Goal: Information Seeking & Learning: Learn about a topic

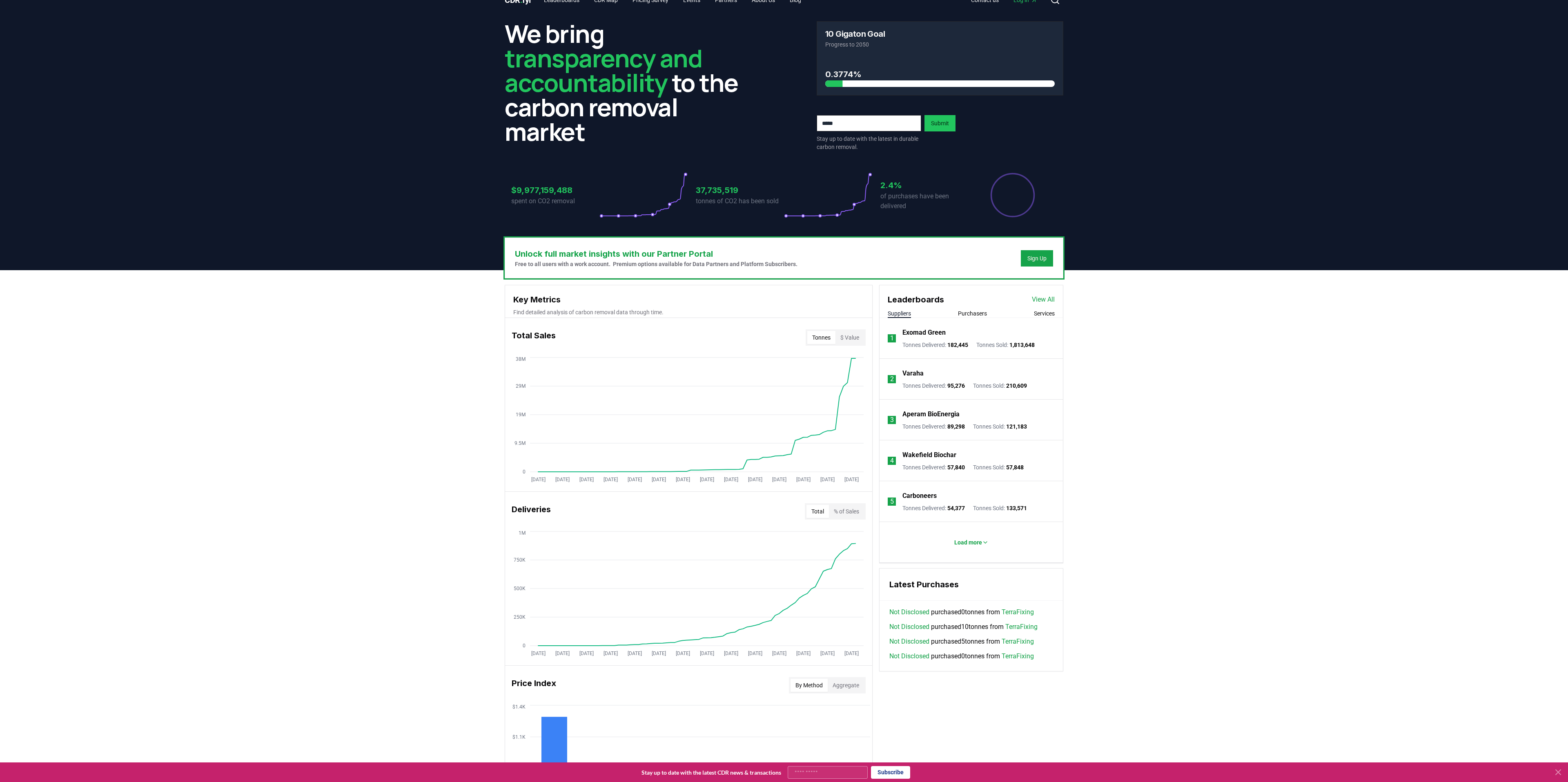
scroll to position [16, 0]
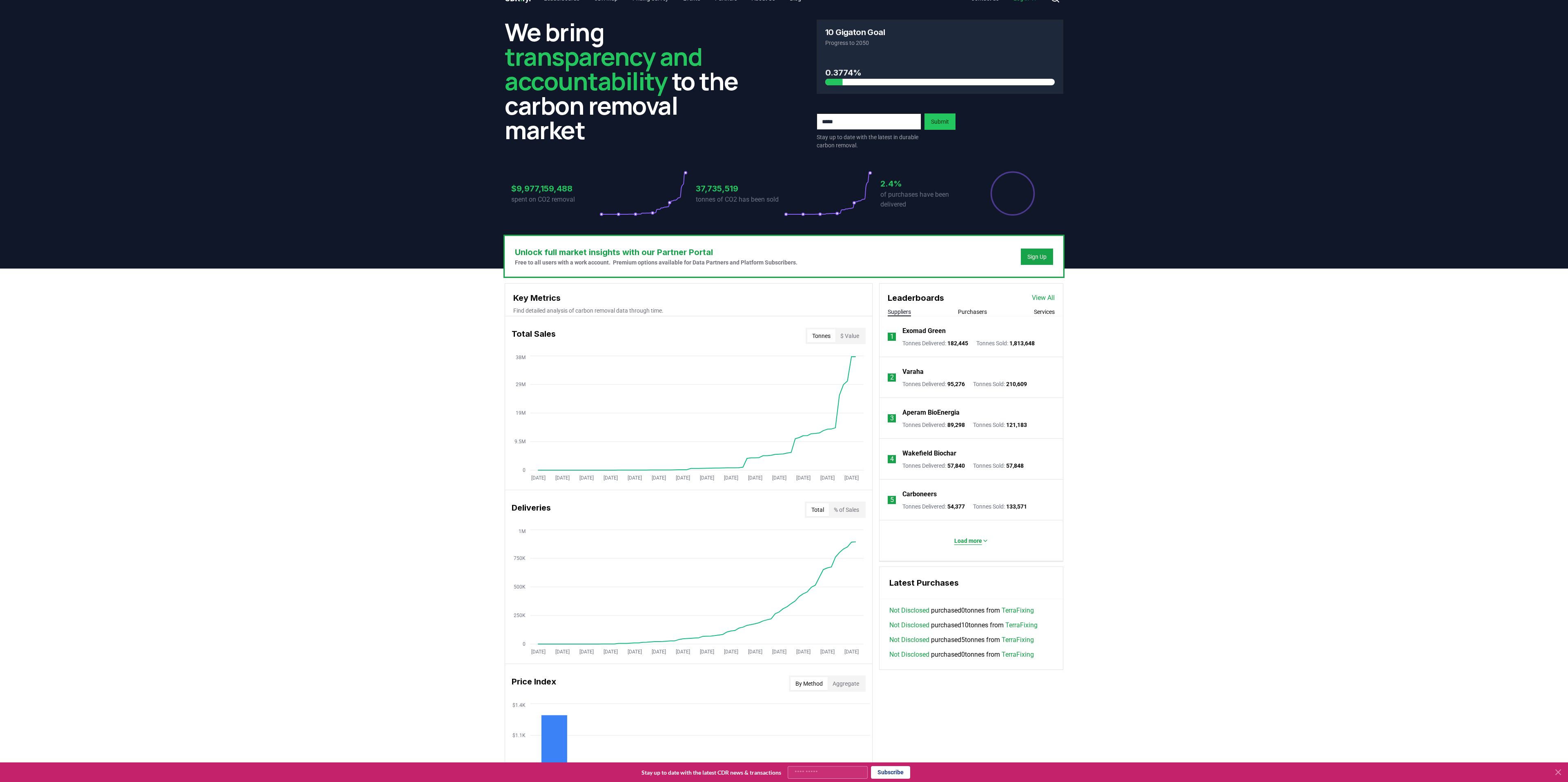
click at [968, 539] on p "Load more" at bounding box center [968, 540] width 28 height 8
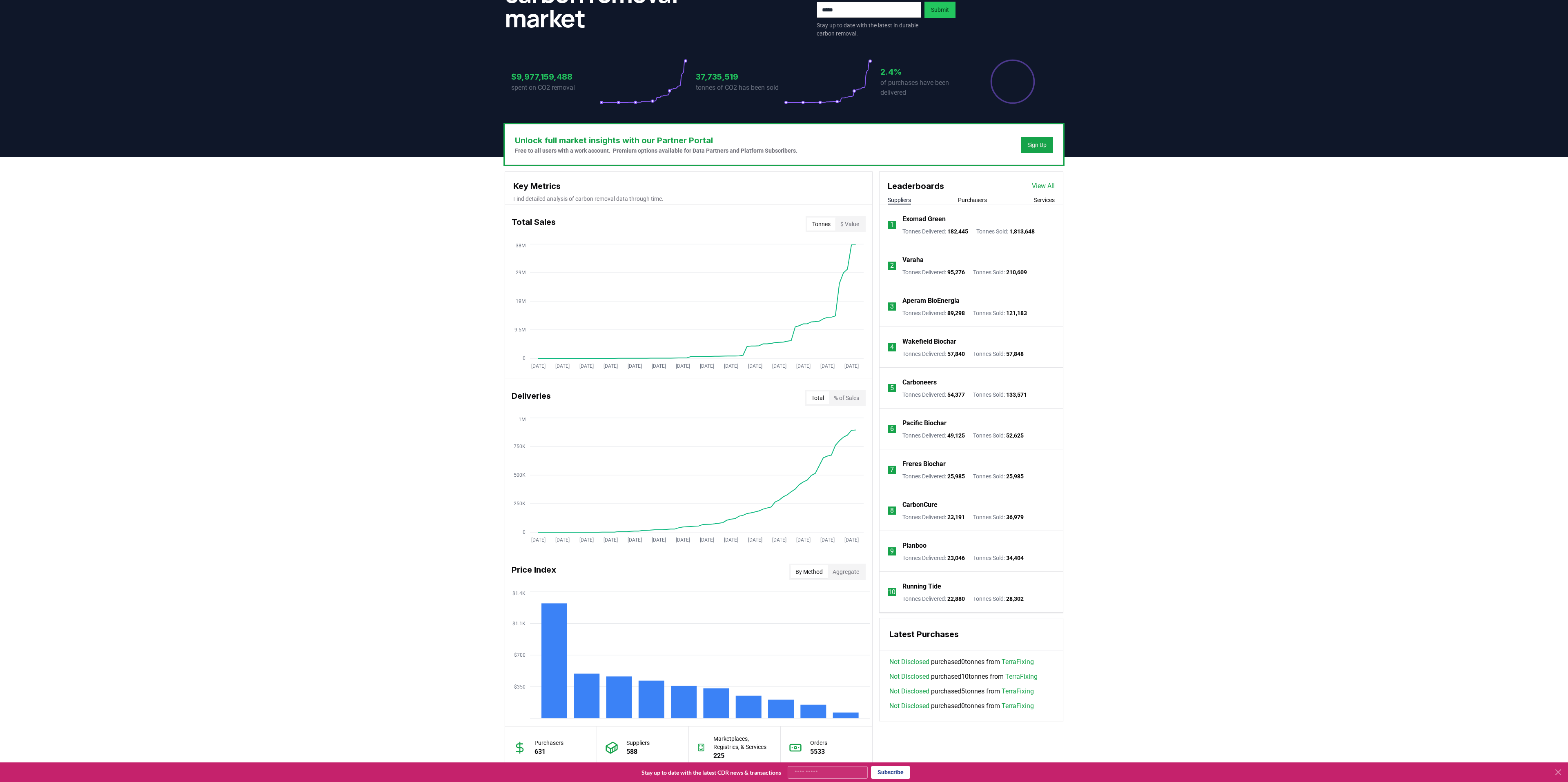
scroll to position [2, 0]
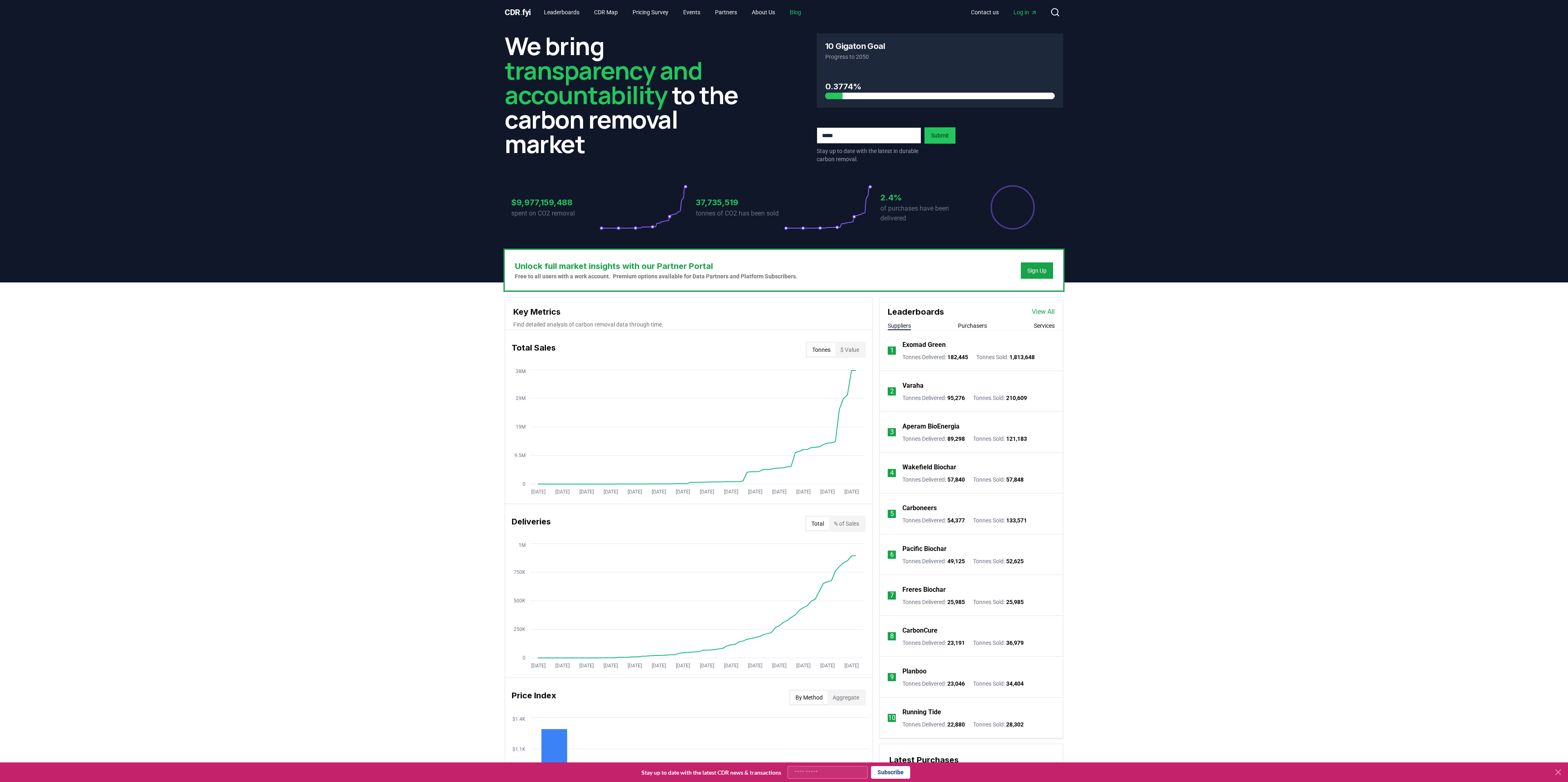
click at [808, 18] on link "Blog" at bounding box center [796, 12] width 24 height 15
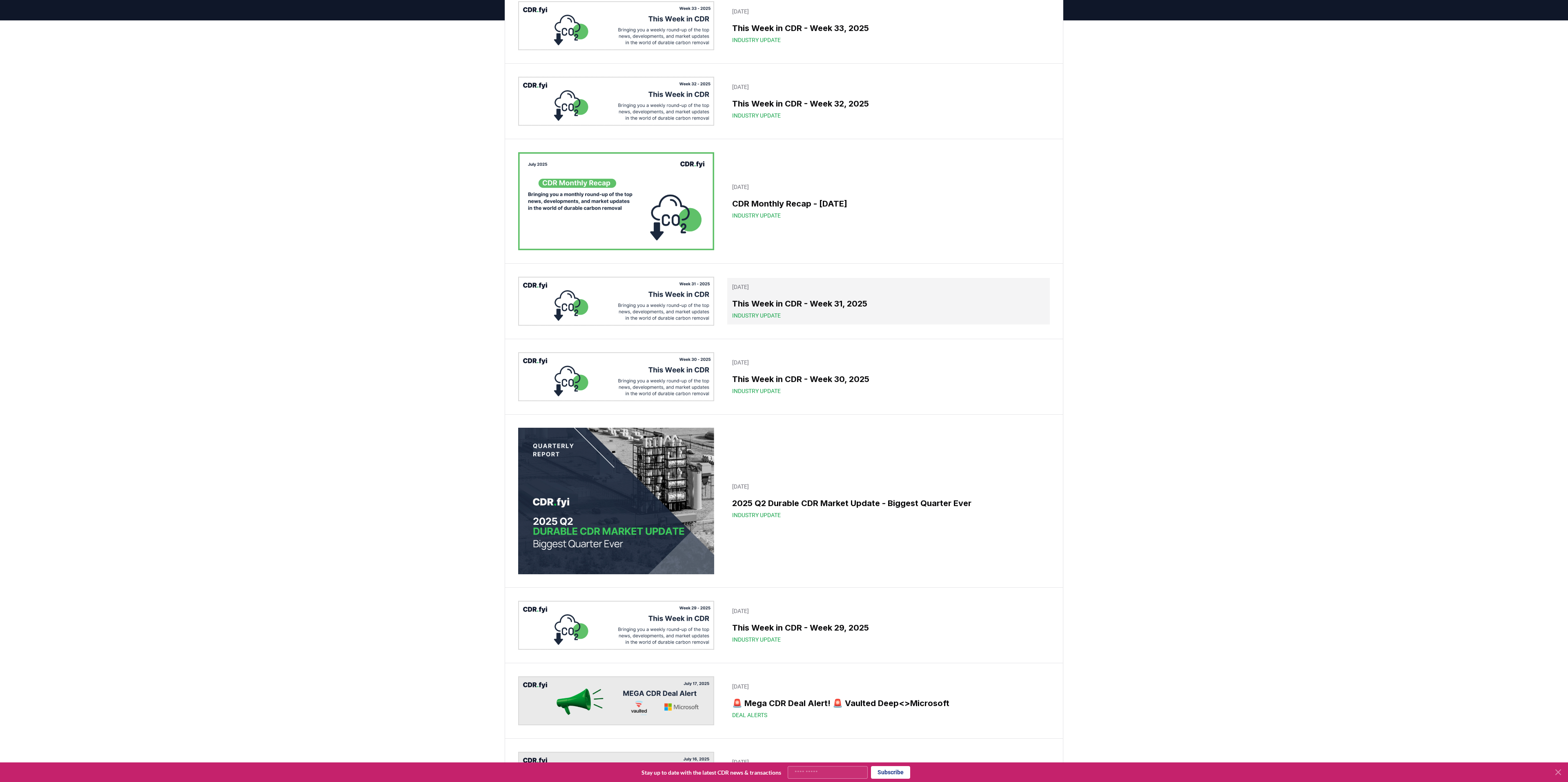
scroll to position [81, 0]
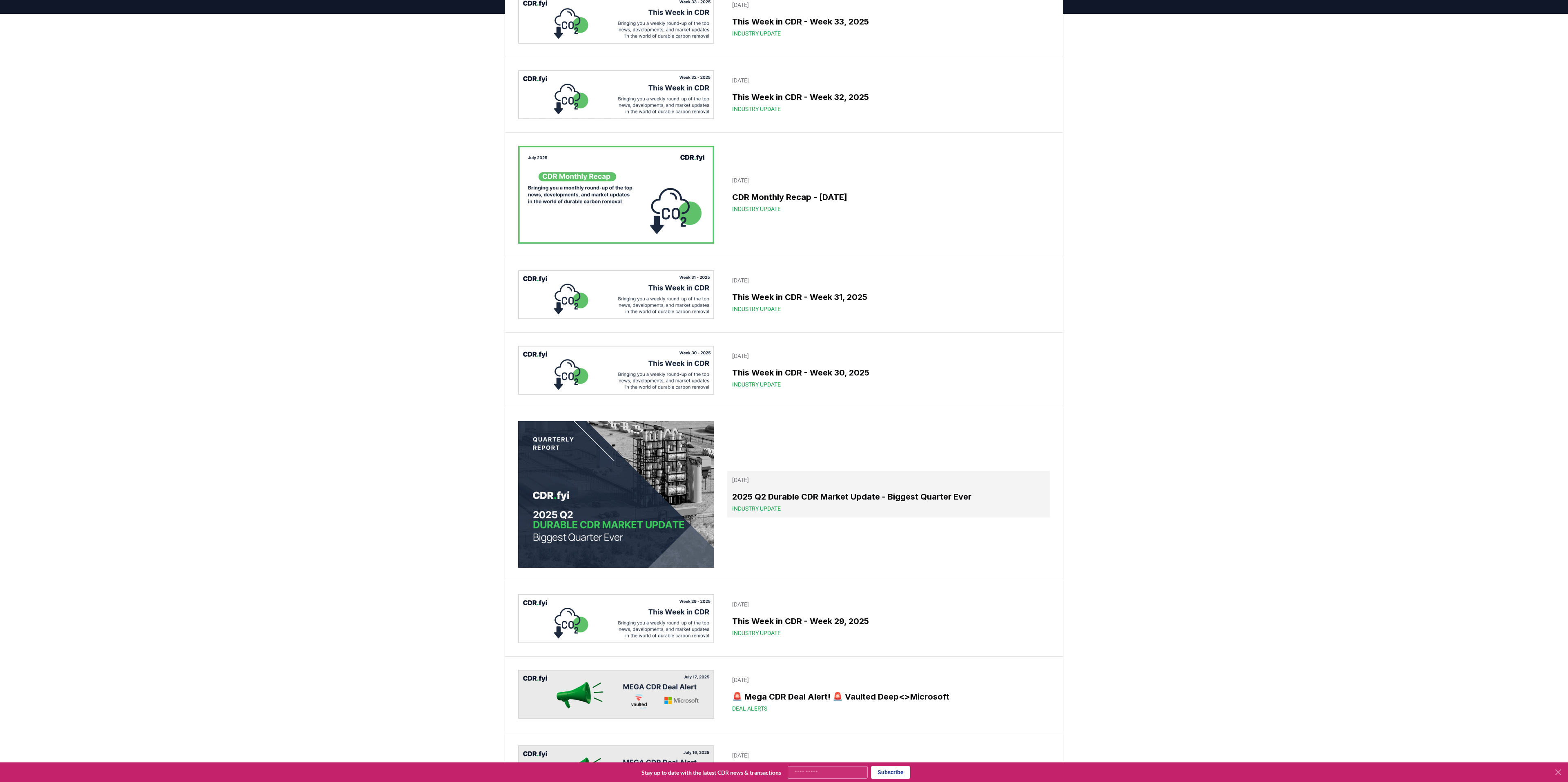
click at [875, 505] on div "Industry Update" at bounding box center [889, 508] width 313 height 8
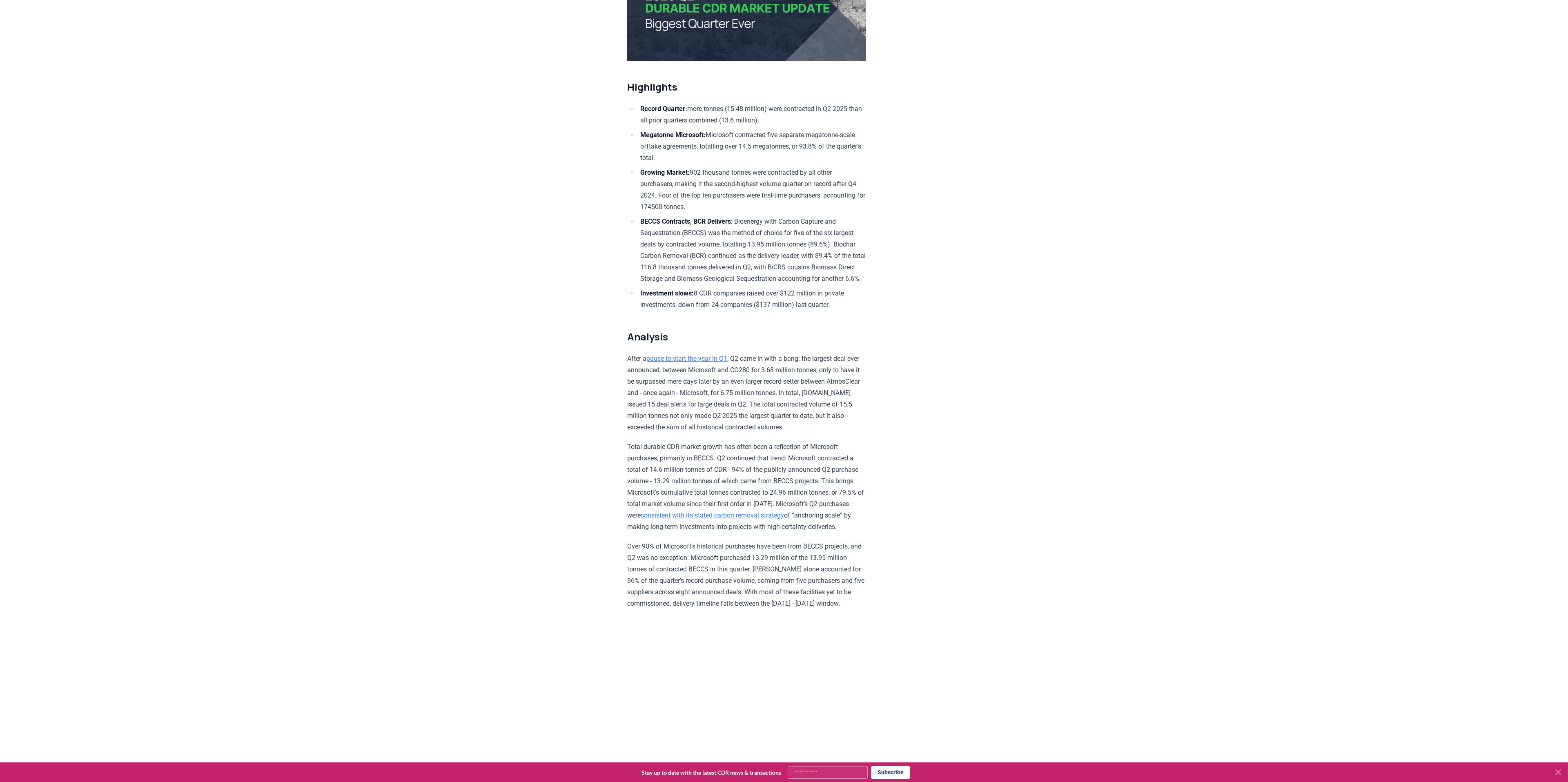
scroll to position [318, 0]
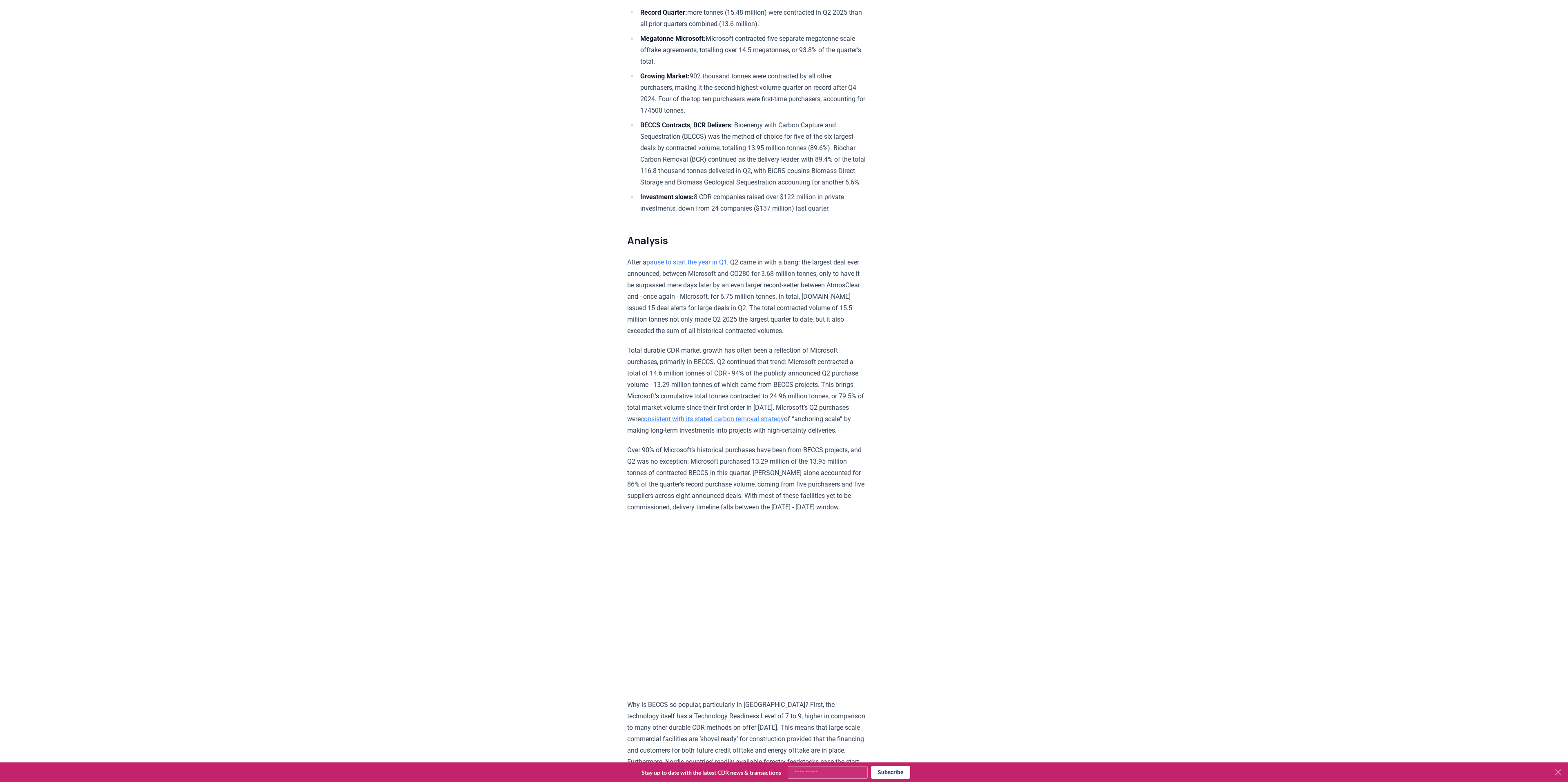
scroll to position [81, 0]
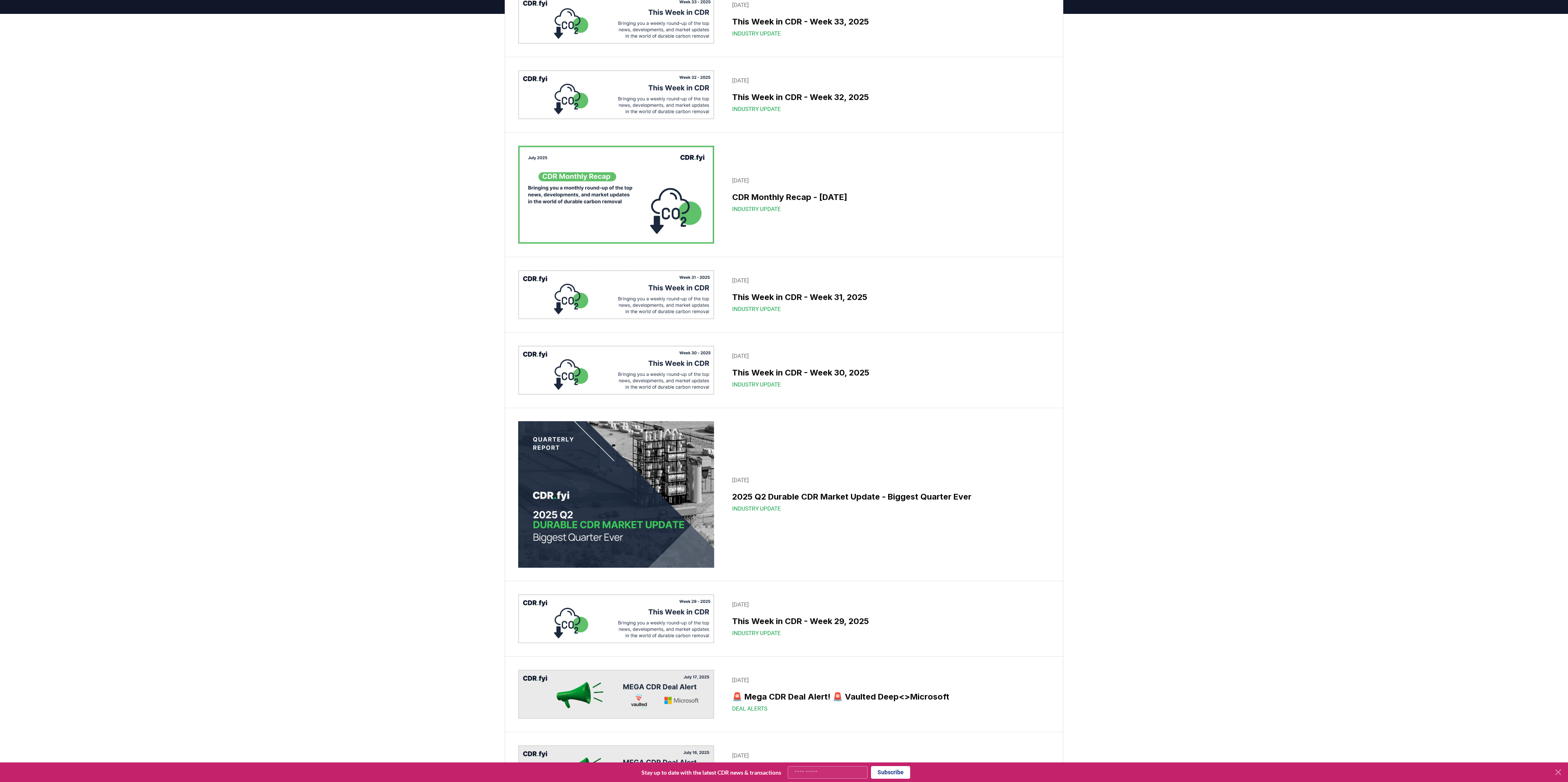
click at [647, 209] on img at bounding box center [616, 194] width 196 height 98
